Goal: Book appointment/travel/reservation

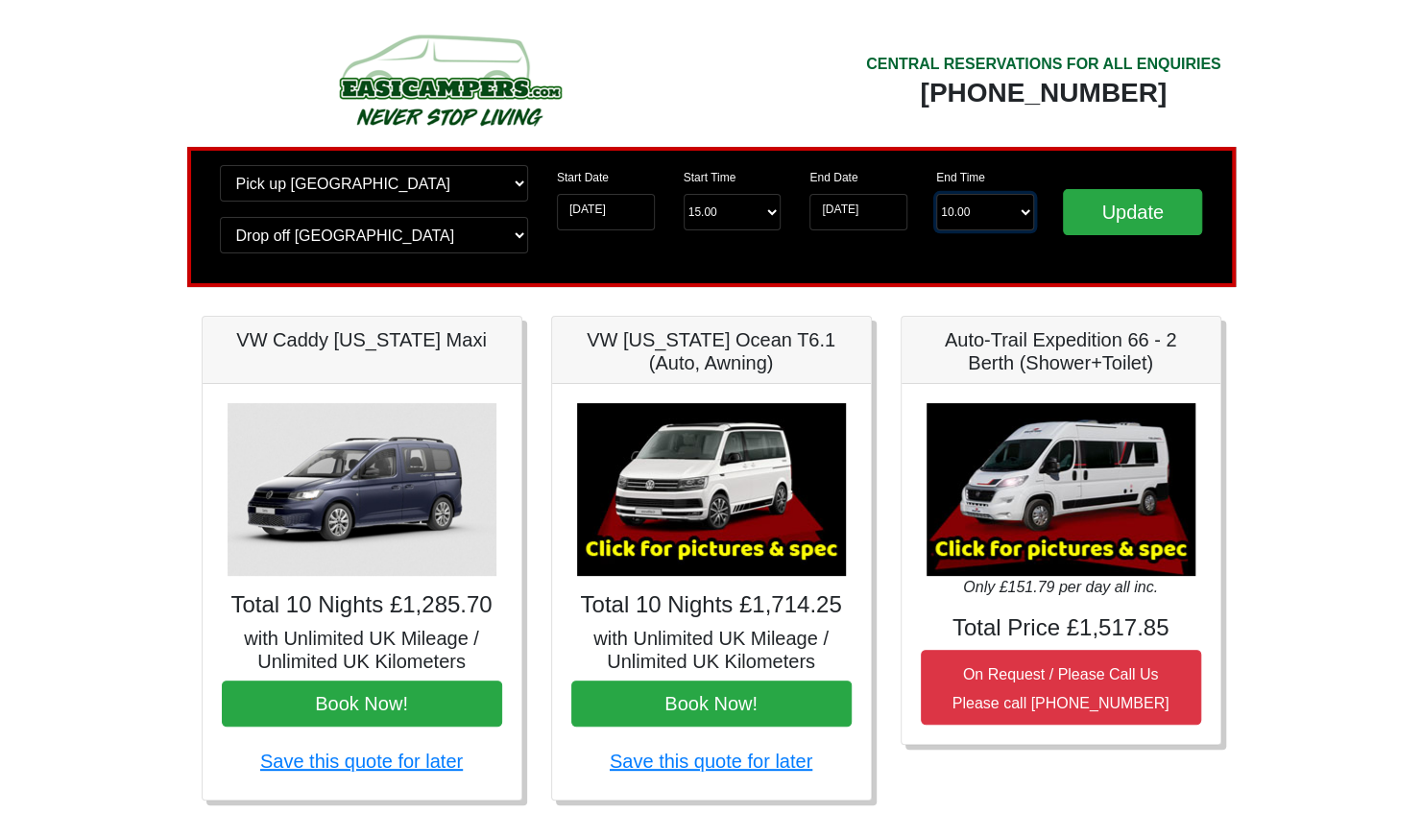
click at [991, 216] on select "End Time 10.00 -------- 08.00 am 09.00 am 10.00 am 11.00 am (Sunday Only)" at bounding box center [985, 212] width 98 height 36
click at [1000, 223] on select "End Time 10.00 -------- 08.00 am 09.00 am 10.00 am 11.00 am (Sunday Only)" at bounding box center [985, 212] width 98 height 36
click at [1144, 215] on input "Update" at bounding box center [1133, 212] width 140 height 46
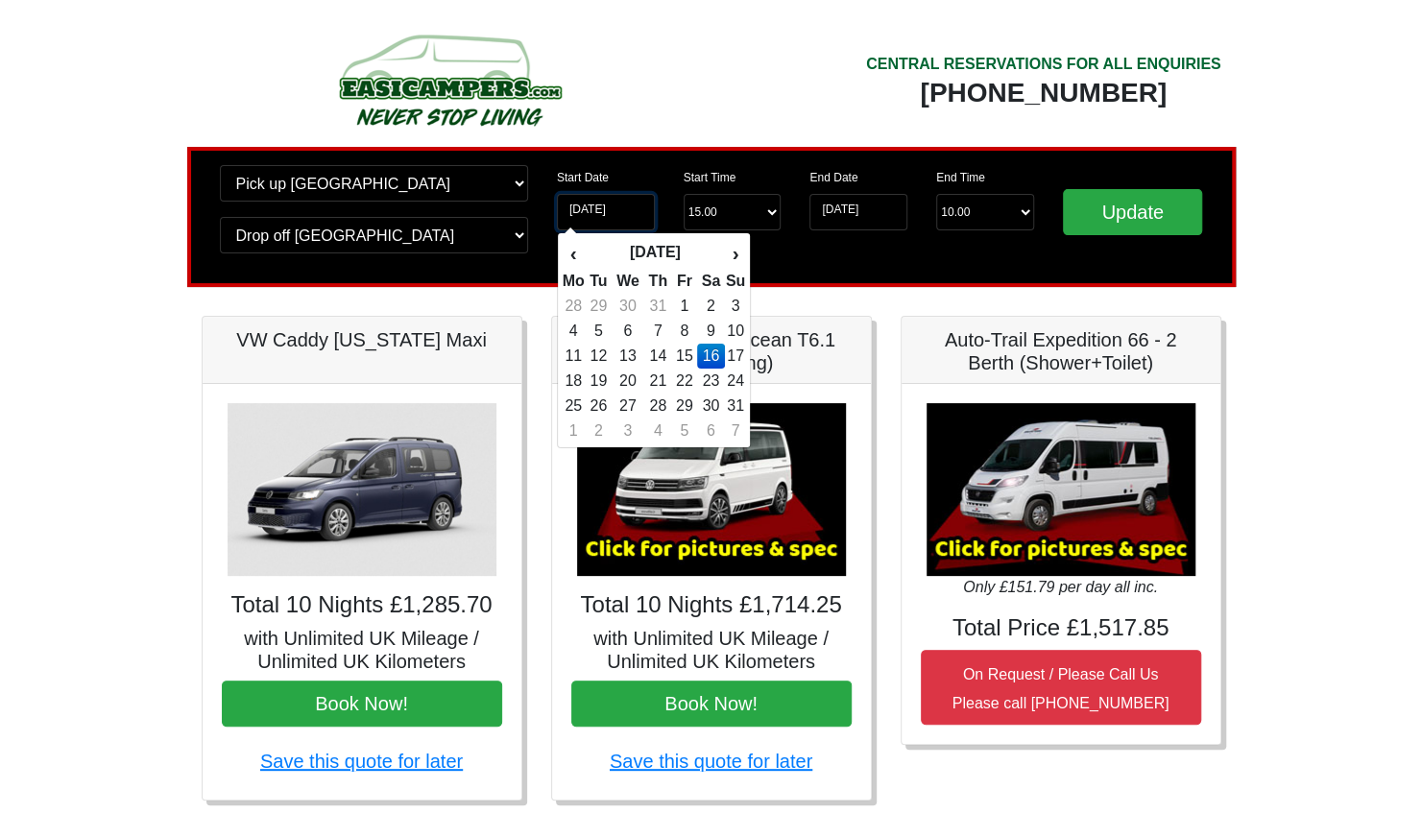
click at [595, 205] on input "[DATE]" at bounding box center [606, 212] width 98 height 36
click at [739, 351] on td "17" at bounding box center [735, 356] width 21 height 25
type input "17-08-2025"
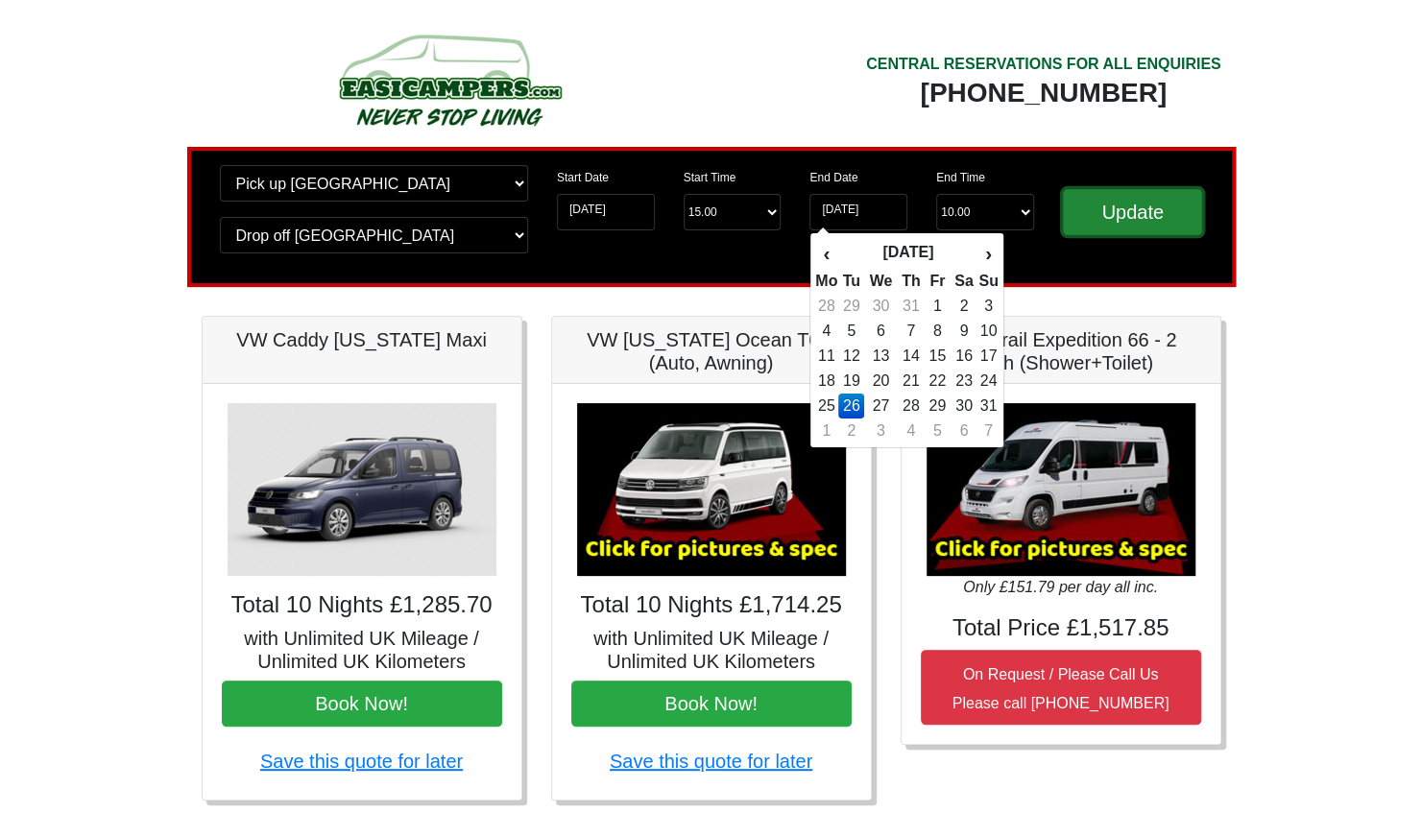
click at [1121, 215] on input "Update" at bounding box center [1133, 212] width 140 height 46
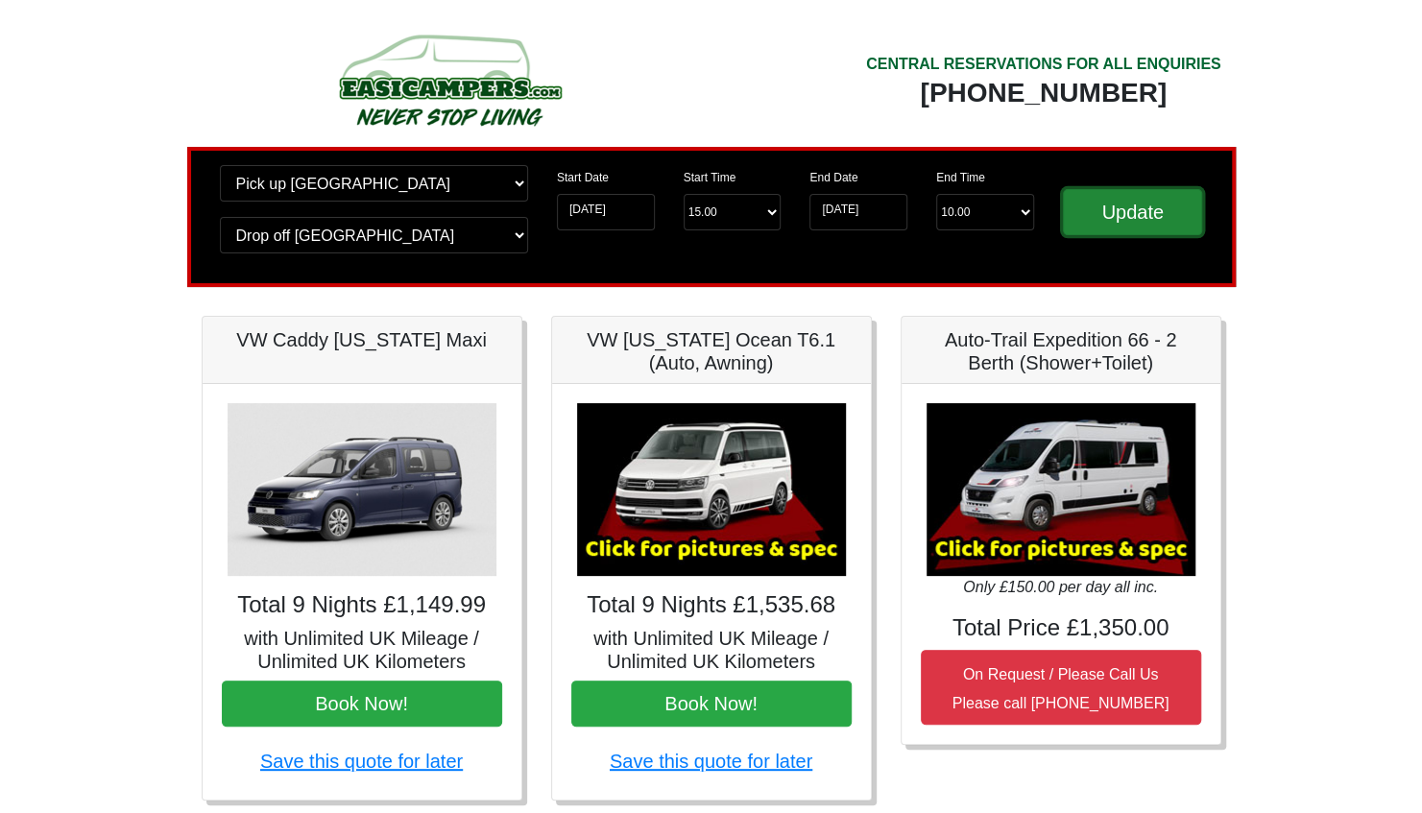
click at [1119, 214] on input "Update" at bounding box center [1133, 212] width 140 height 46
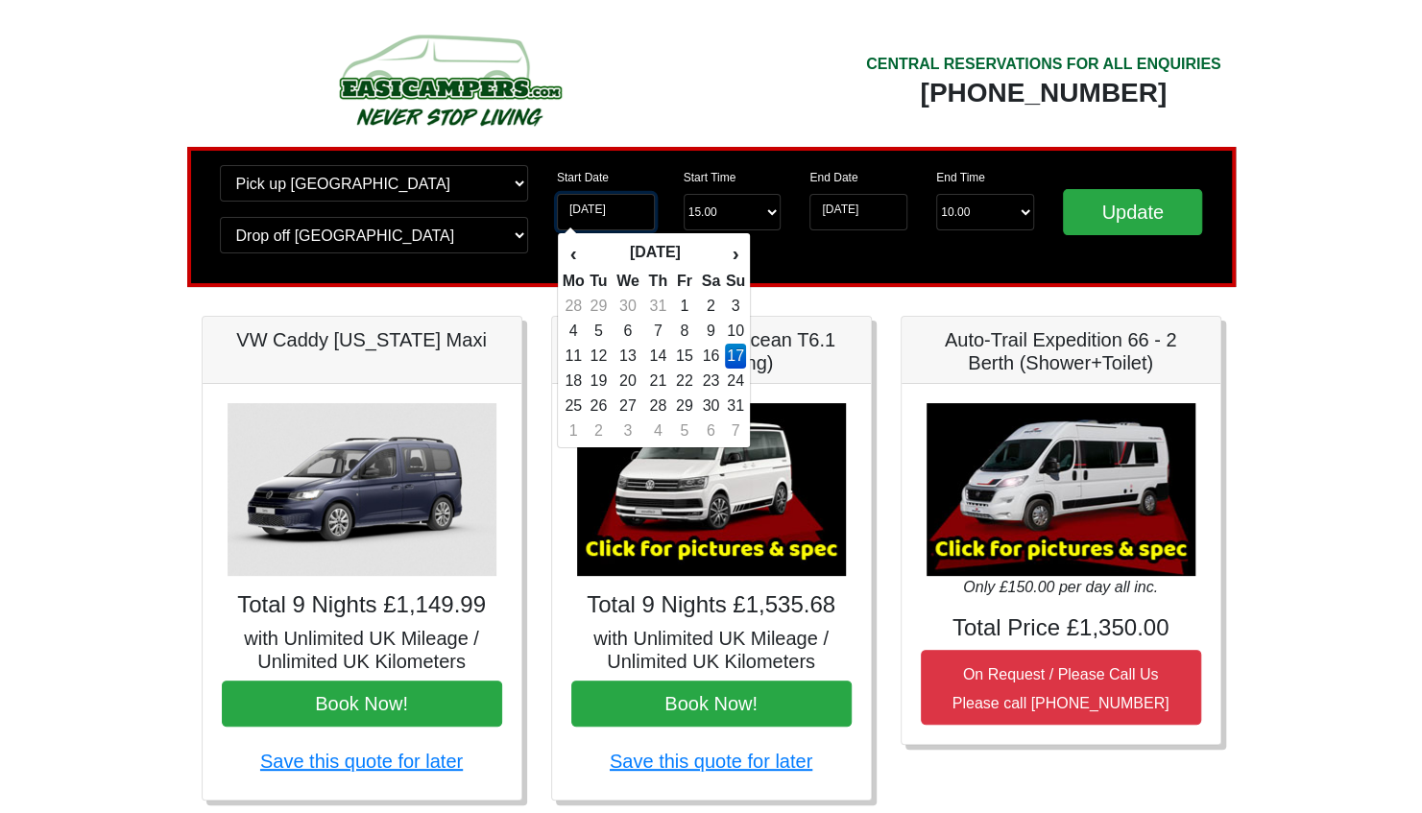
click at [579, 200] on input "[DATE]" at bounding box center [606, 212] width 98 height 36
click at [705, 346] on td "16" at bounding box center [711, 356] width 28 height 25
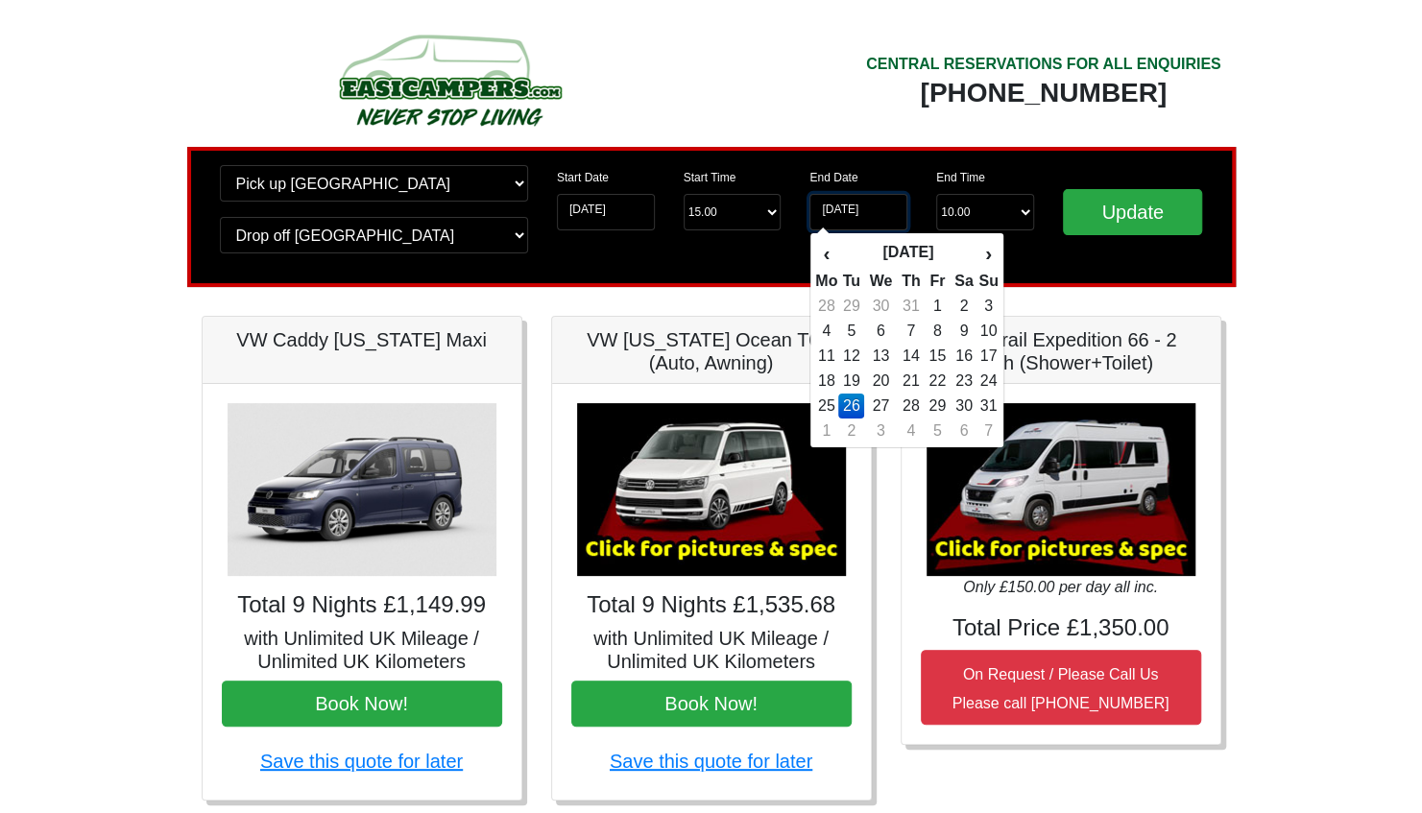
type input "[DATE]"
click at [1133, 206] on input "Update" at bounding box center [1133, 212] width 140 height 46
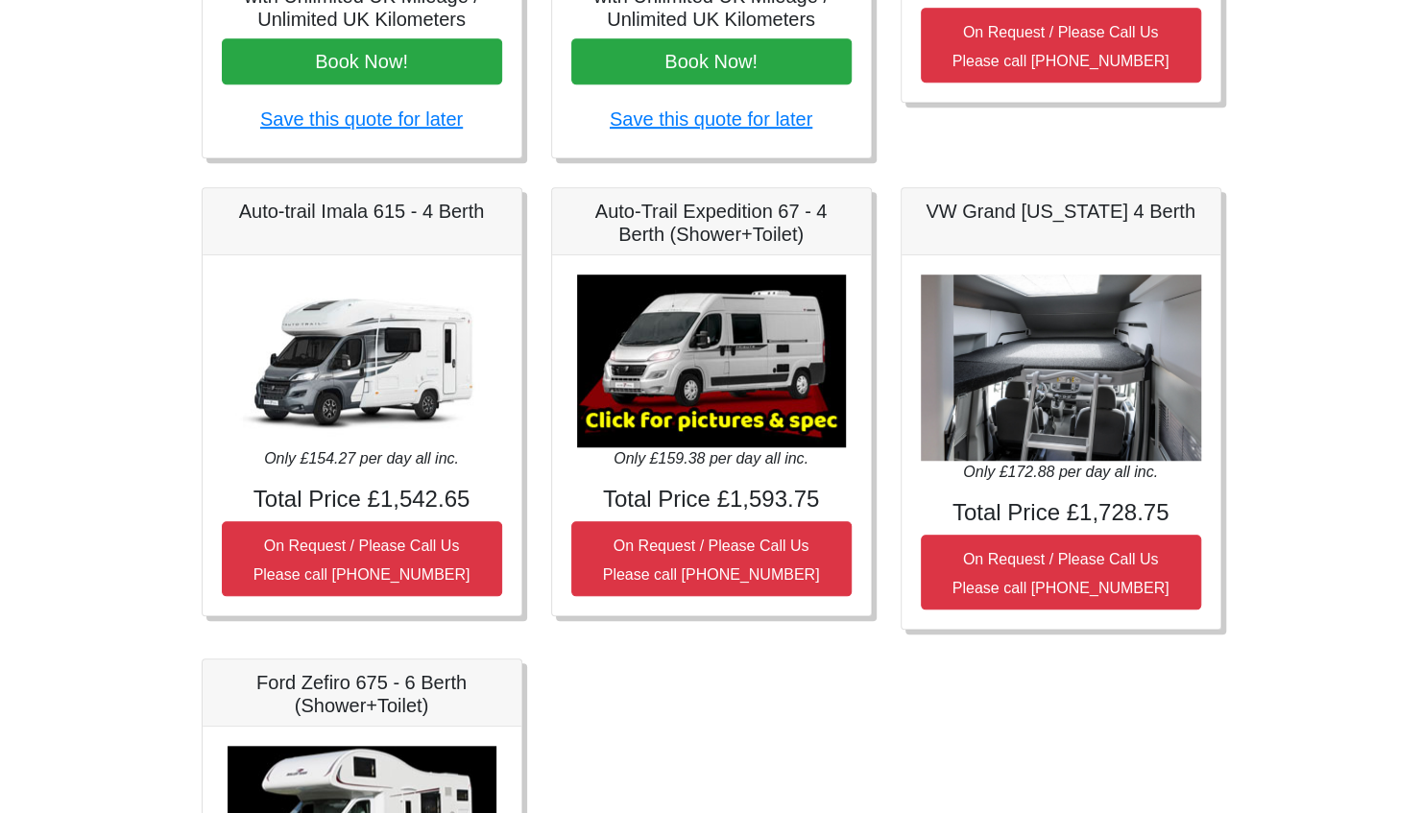
scroll to position [672, 0]
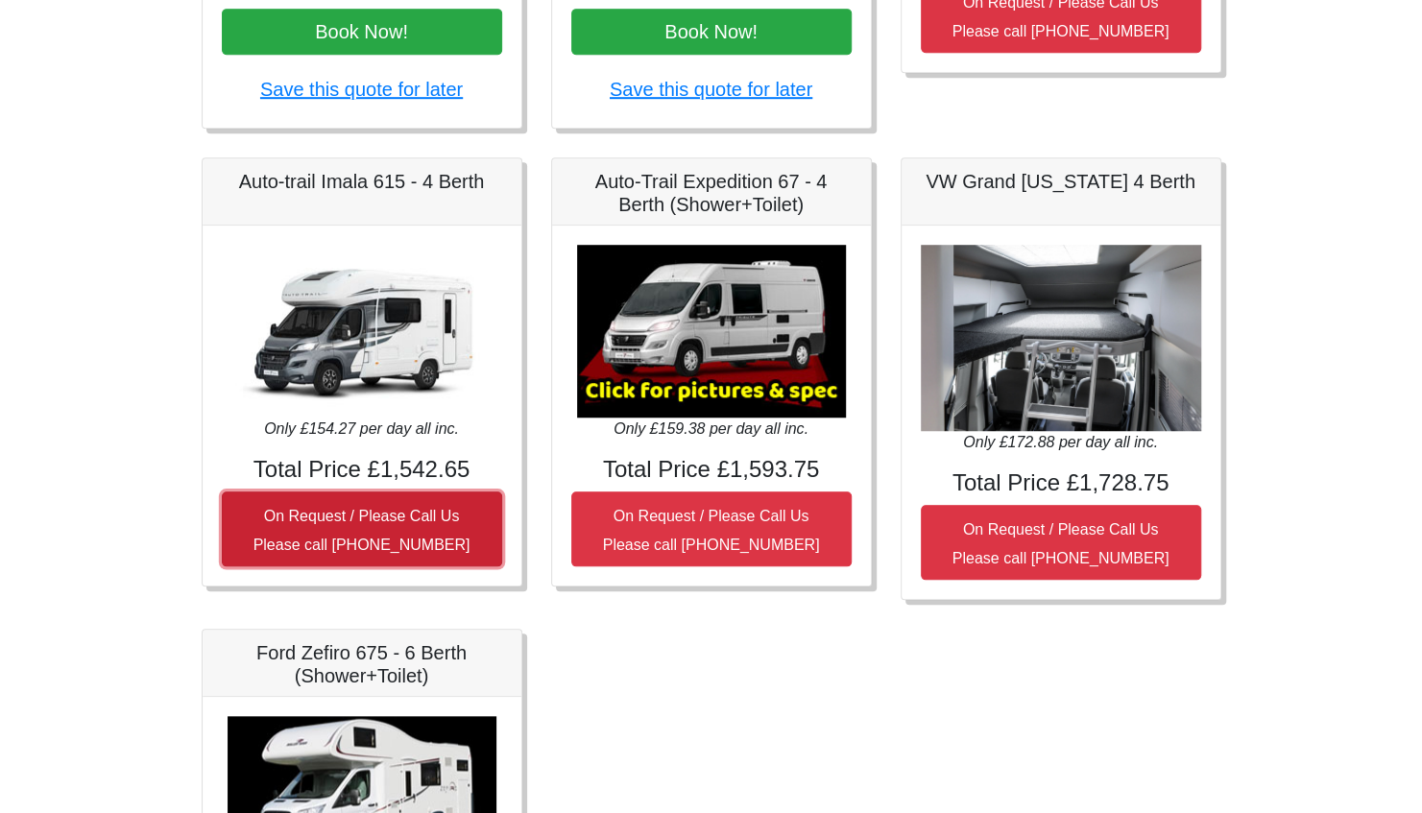
click at [286, 517] on small "On Request / Please Call Us Please call [PHONE_NUMBER]" at bounding box center [361, 530] width 217 height 45
